Goal: Task Accomplishment & Management: Use online tool/utility

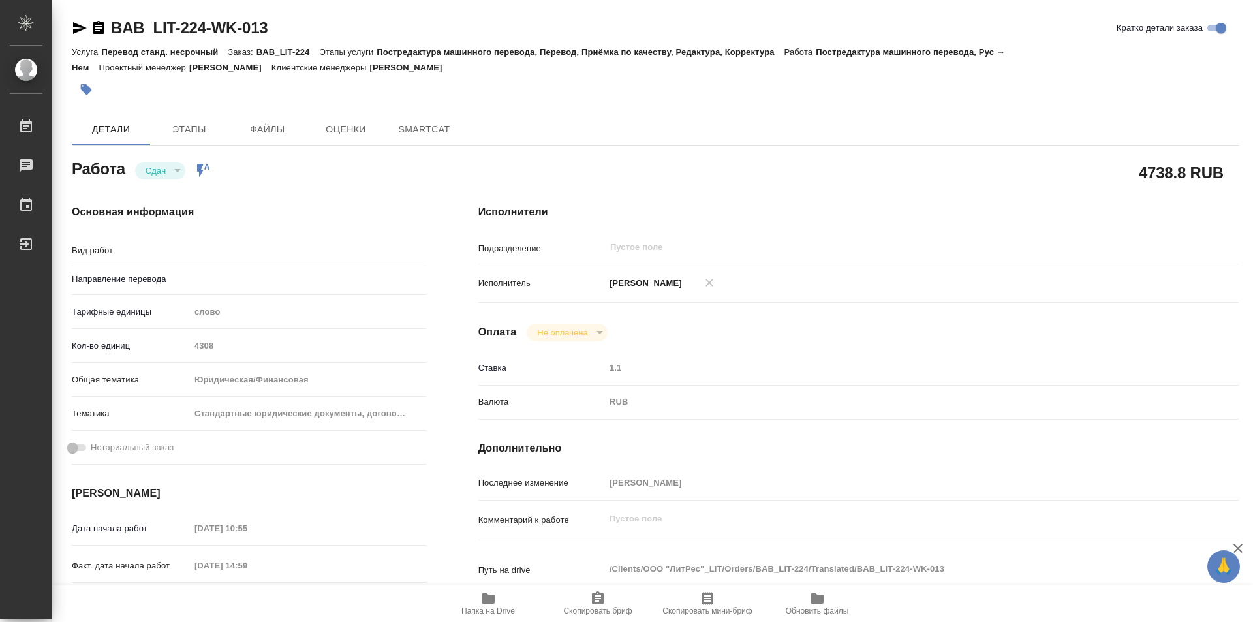
type textarea "x"
type textarea "Постредактура машинного перевода"
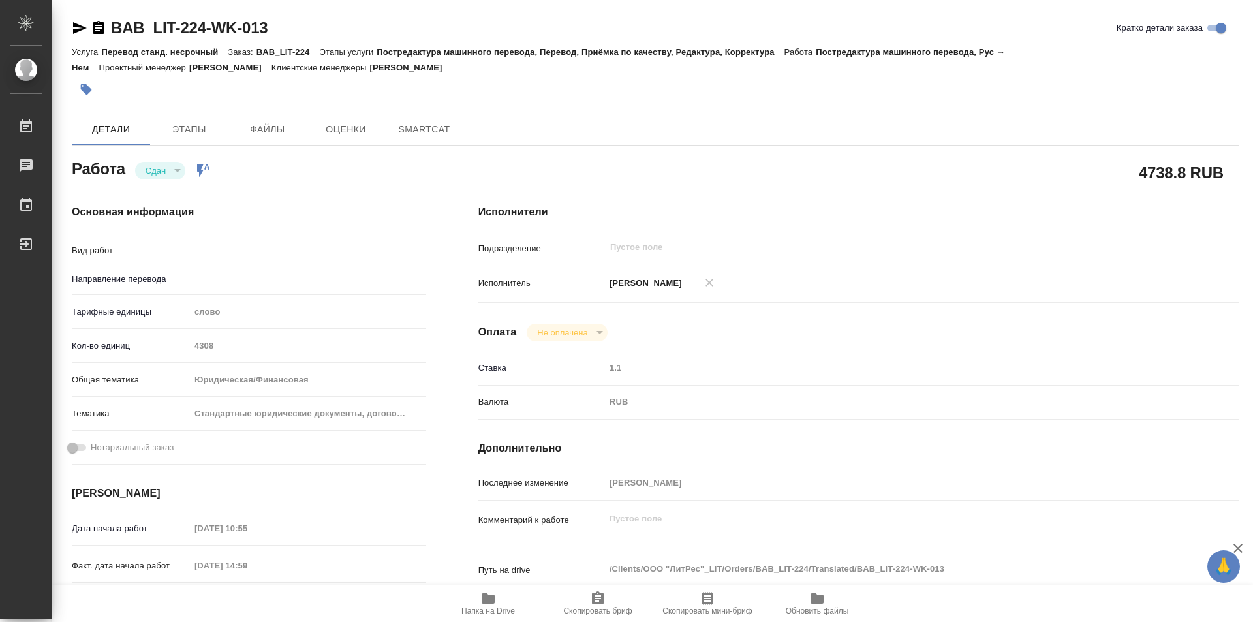
type textarea "x"
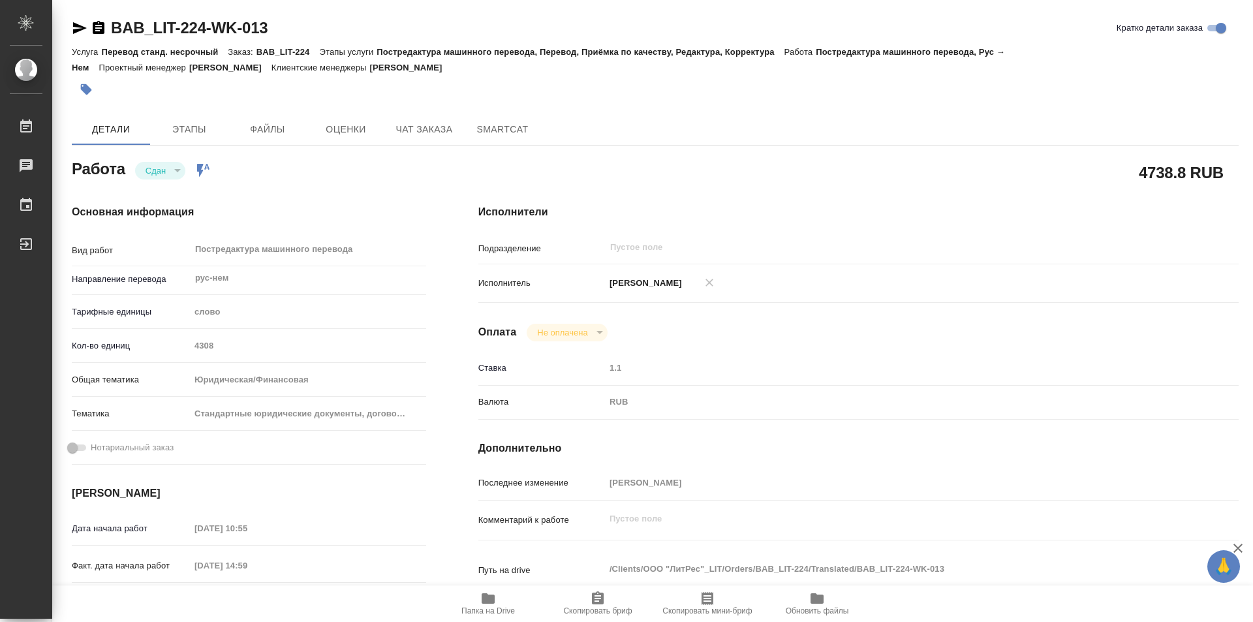
type input "рус-нем"
type textarea "x"
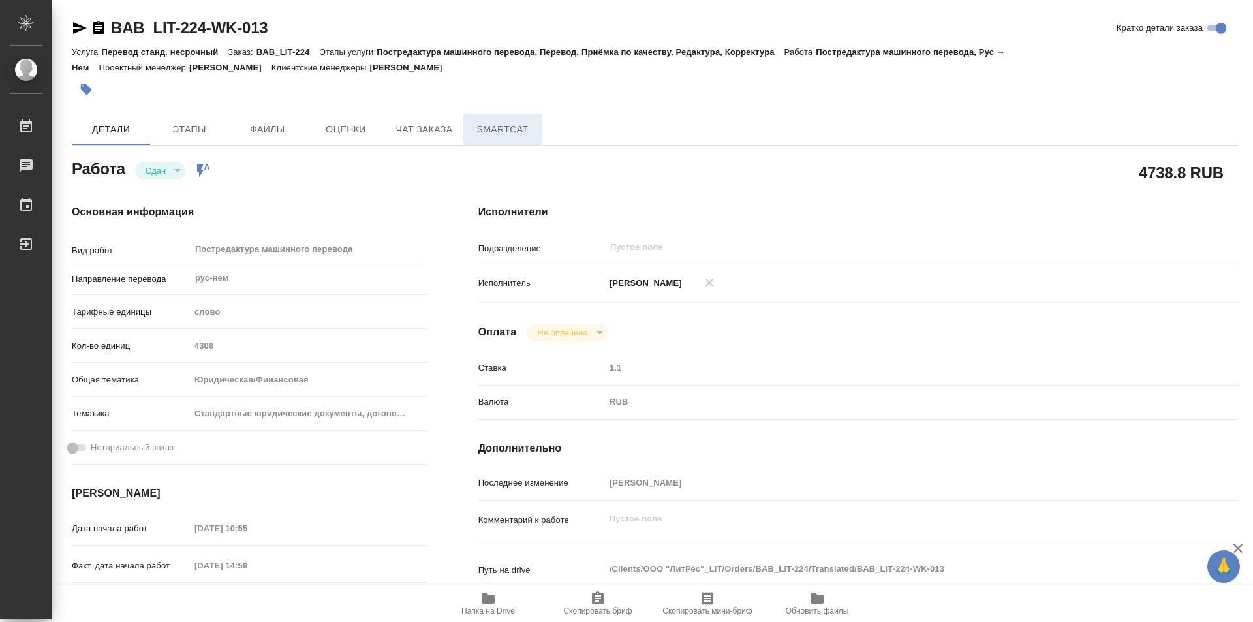
type textarea "x"
click at [478, 132] on span "SmartCat" at bounding box center [502, 129] width 63 height 16
